Goal: Task Accomplishment & Management: Complete application form

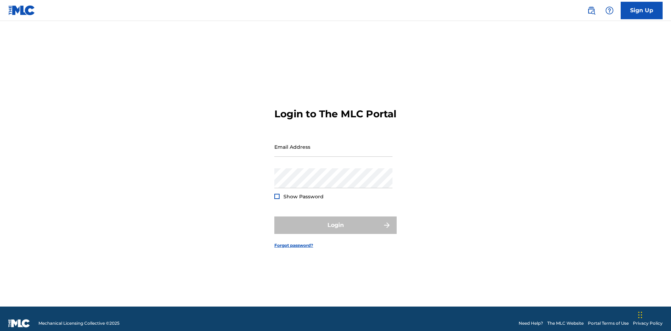
scroll to position [9, 0]
click at [642, 10] on link "Sign Up" at bounding box center [642, 10] width 42 height 17
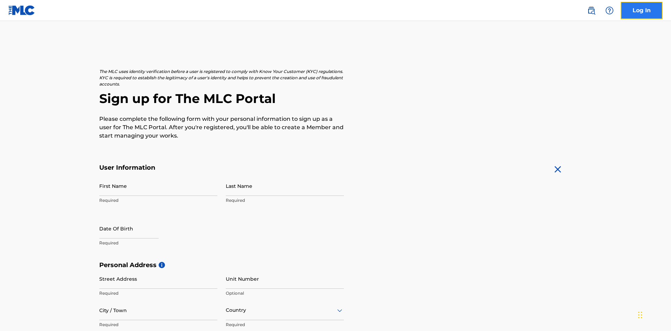
scroll to position [134, 0]
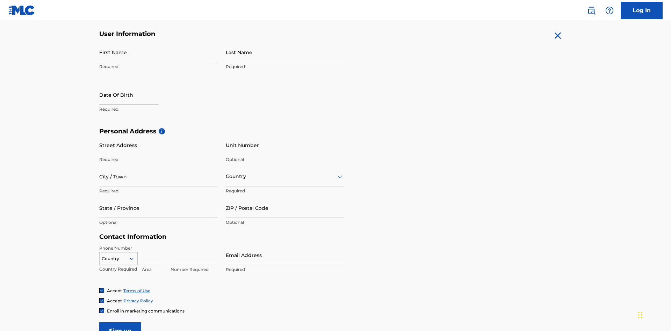
click at [158, 52] on input "First Name" at bounding box center [158, 52] width 118 height 20
type input "Nicole"
click at [285, 52] on input "Last Name" at bounding box center [285, 52] width 118 height 20
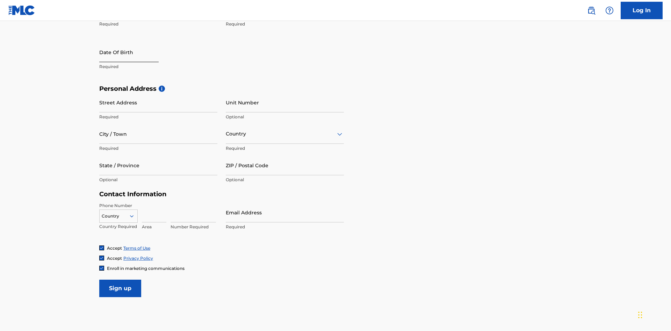
type input "Ribble"
click at [135, 53] on input "text" at bounding box center [128, 52] width 59 height 20
select select "8"
select select "2025"
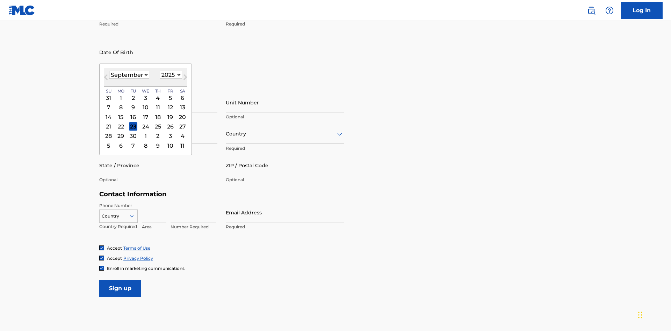
click at [129, 75] on select "January February March April May June July August September October November De…" at bounding box center [129, 75] width 40 height 8
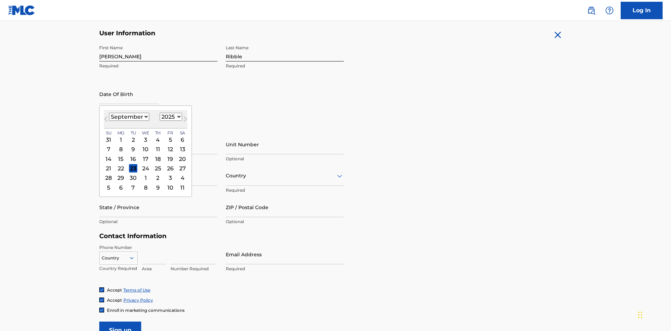
select select "0"
click at [170, 117] on select "1900 1901 1902 1903 1904 1905 1906 1907 1908 1909 1910 1911 1912 1913 1914 1915…" at bounding box center [171, 117] width 22 height 8
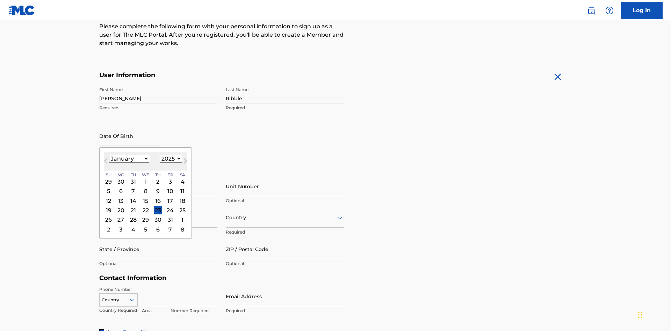
select select "1985"
click at [170, 159] on select "1900 1901 1902 1903 1904 1905 1906 1907 1908 1909 1910 1911 1912 1913 1914 1915…" at bounding box center [171, 159] width 22 height 8
click at [133, 187] on div "8" at bounding box center [133, 191] width 8 height 8
type input "January 8 1985"
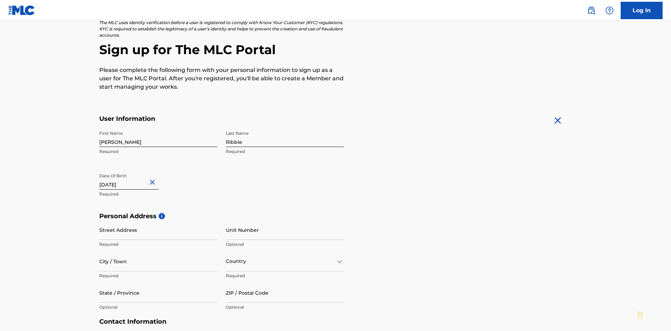
scroll to position [215, 0]
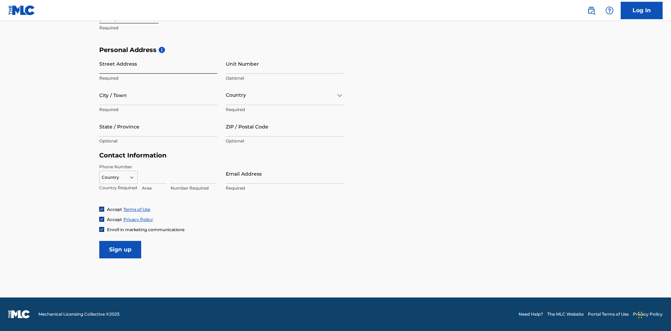
click at [158, 64] on input "Street Address" at bounding box center [158, 64] width 118 height 20
type input "9909 Elks Run Rd"
click at [158, 95] on input "City / Town" at bounding box center [158, 95] width 118 height 20
type input "Roseville"
click at [226, 95] on input "text" at bounding box center [226, 95] width 1 height 7
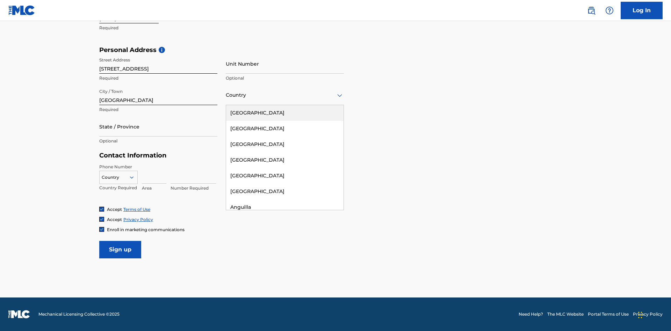
click at [285, 113] on div "United States" at bounding box center [284, 113] width 117 height 16
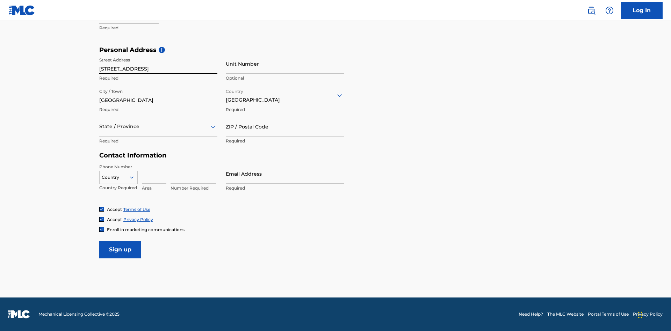
click at [158, 127] on div at bounding box center [158, 126] width 118 height 9
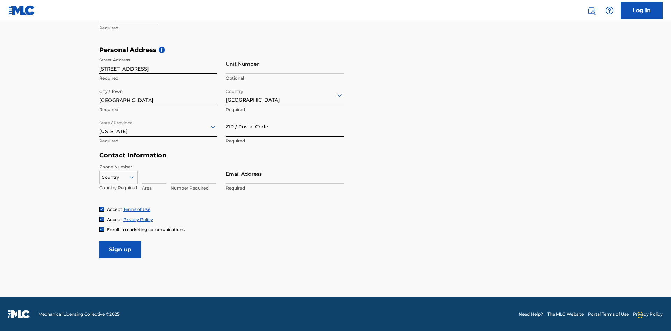
click at [285, 127] on input "ZIP / Postal Code" at bounding box center [285, 127] width 118 height 20
type input "43777"
click at [135, 177] on icon at bounding box center [132, 177] width 6 height 6
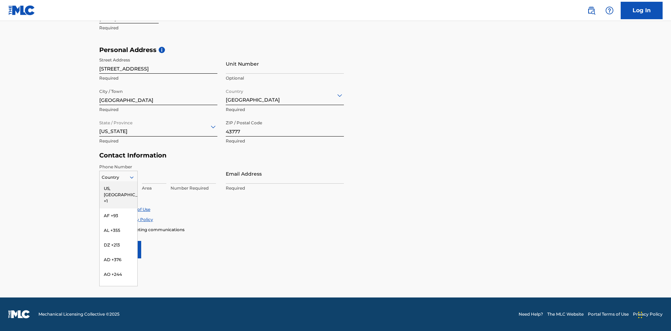
click at [119, 188] on div "US, CA +1" at bounding box center [119, 194] width 38 height 27
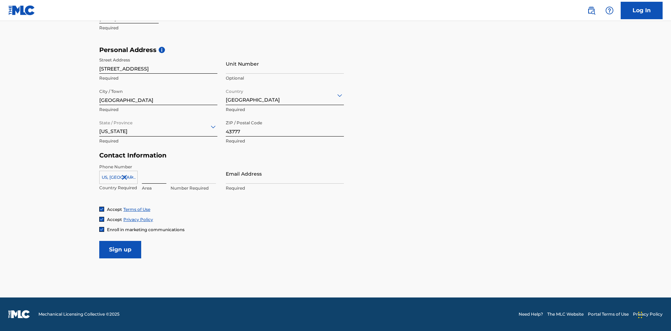
click at [154, 174] on input at bounding box center [154, 174] width 24 height 20
type input "740"
click at [193, 174] on input at bounding box center [193, 174] width 45 height 20
type input "8086351"
click at [285, 174] on input "Email Address" at bounding box center [285, 174] width 118 height 20
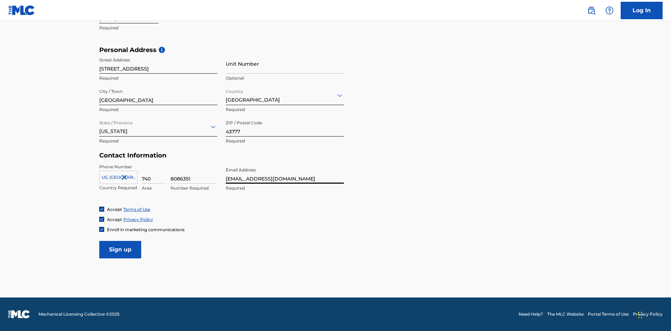
scroll to position [0, 17]
type input "[EMAIL_ADDRESS][DOMAIN_NAME]"
click at [120, 250] on input "Sign up" at bounding box center [120, 249] width 42 height 17
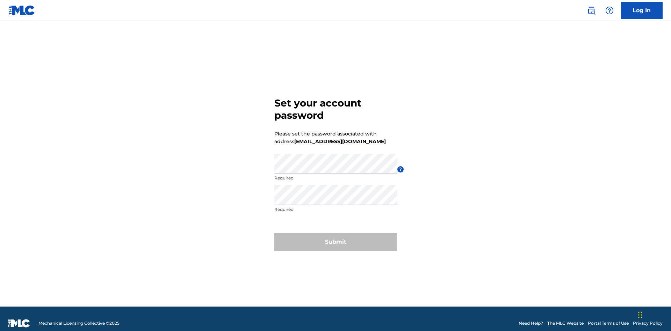
scroll to position [9, 0]
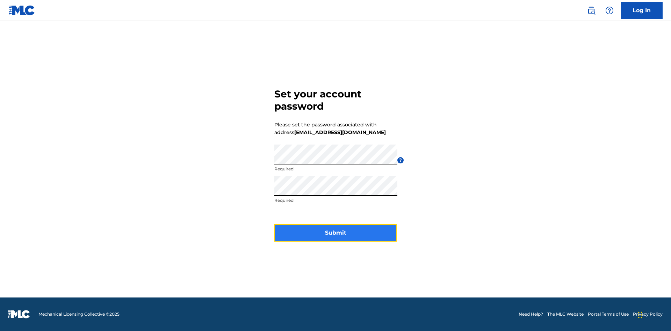
click at [336, 237] on button "Submit" at bounding box center [335, 232] width 122 height 17
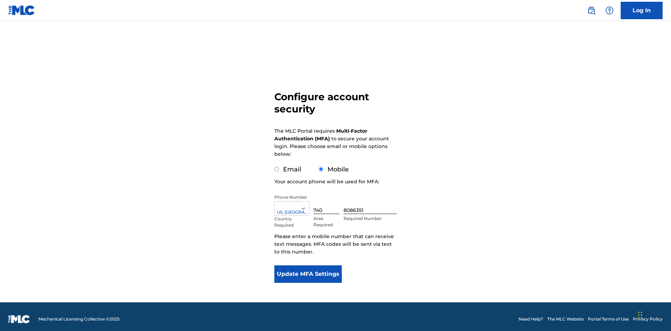
scroll to position [7, 0]
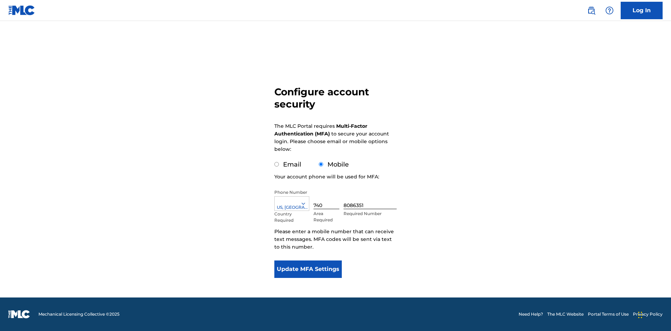
click at [277, 165] on input "Email" at bounding box center [276, 164] width 5 height 5
radio input "true"
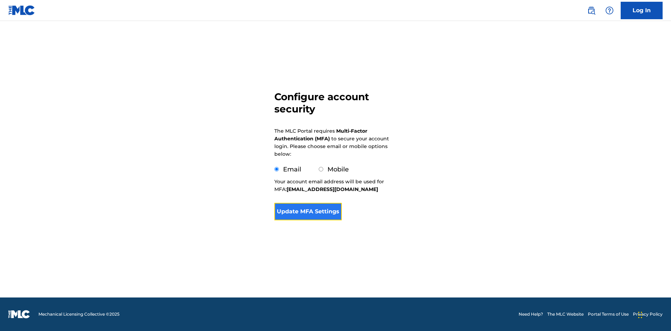
click at [308, 221] on button "Update MFA Settings" at bounding box center [307, 211] width 67 height 17
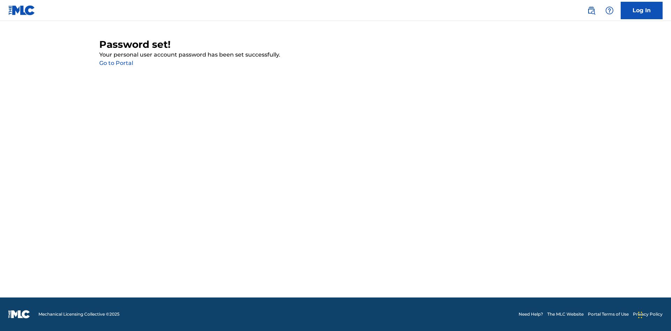
click at [116, 63] on link "Go to Portal" at bounding box center [116, 63] width 34 height 7
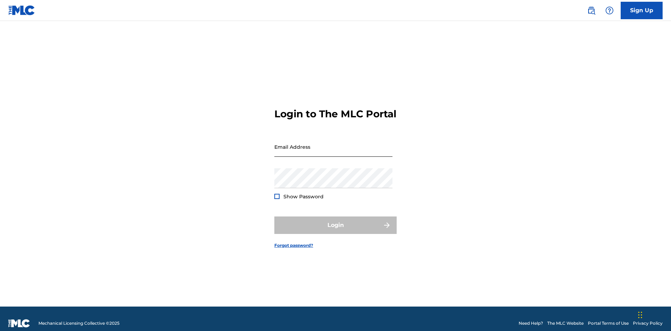
click at [334, 144] on input "Email Address" at bounding box center [333, 147] width 118 height 20
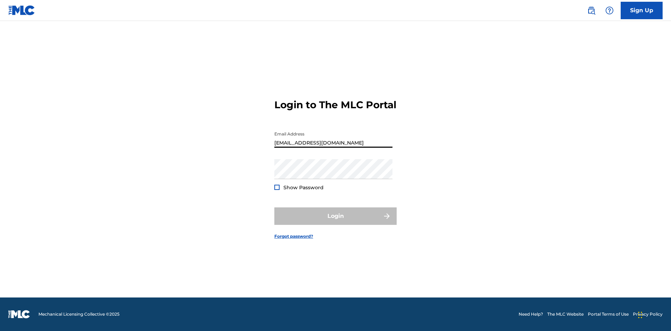
scroll to position [0, 17]
type input "6c8e0739-d616-438b-912f-aa05a17c5364@mailslurp.biz"
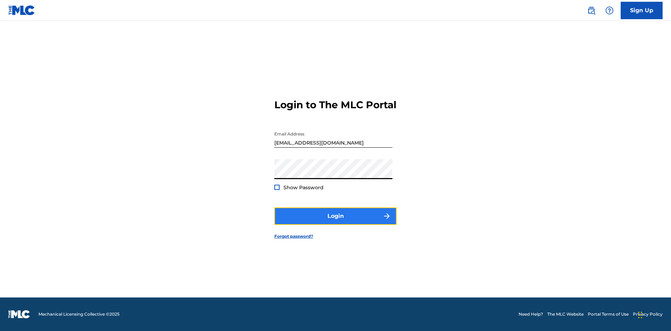
click at [336, 222] on button "Login" at bounding box center [335, 216] width 122 height 17
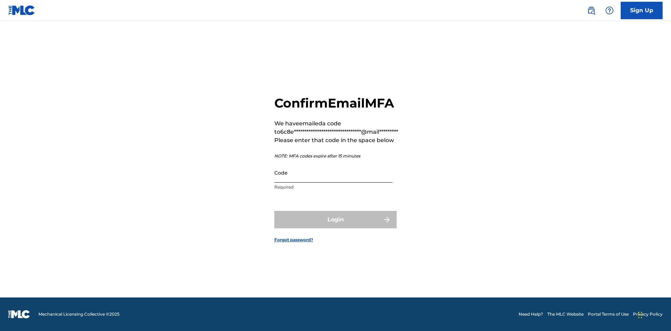
click at [334, 173] on input "Code" at bounding box center [333, 173] width 118 height 20
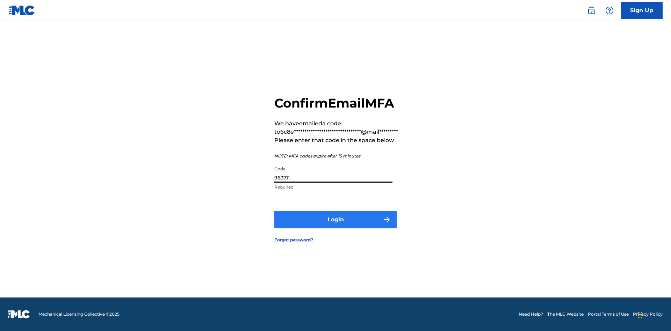
type input "963711"
click at [336, 220] on button "Login" at bounding box center [335, 219] width 122 height 17
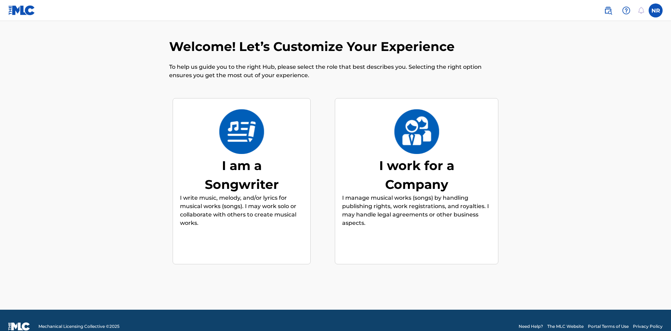
click at [242, 163] on div "I am a Songwriter" at bounding box center [241, 175] width 105 height 38
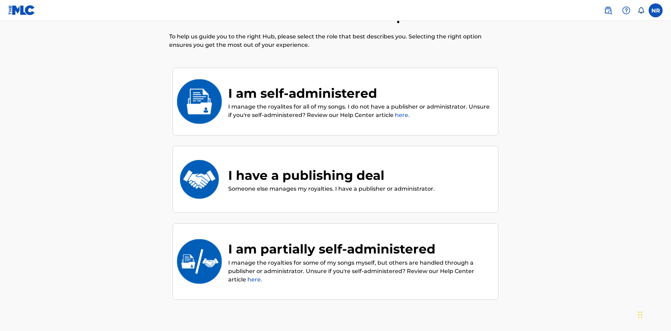
scroll to position [31, 0]
